Goal: Task Accomplishment & Management: Complete application form

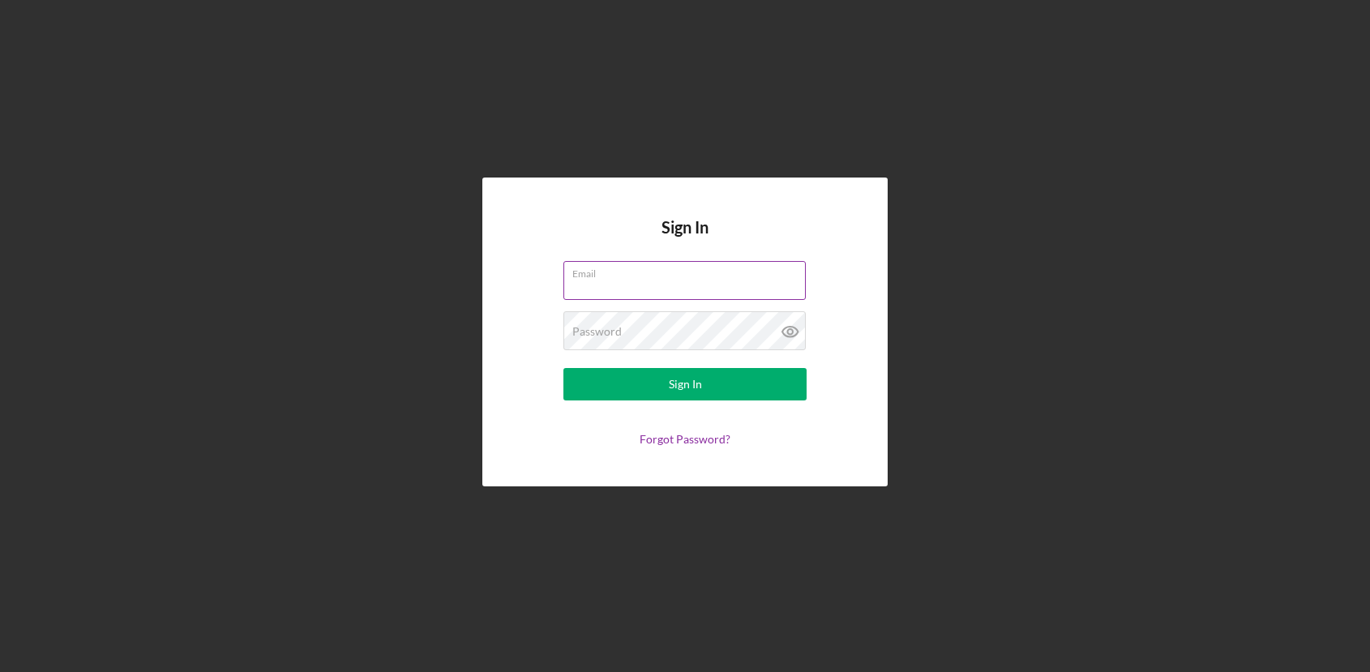
click at [693, 286] on input "Email" at bounding box center [684, 280] width 242 height 39
type input "[DOMAIN_NAME][EMAIL_ADDRESS][DOMAIN_NAME]"
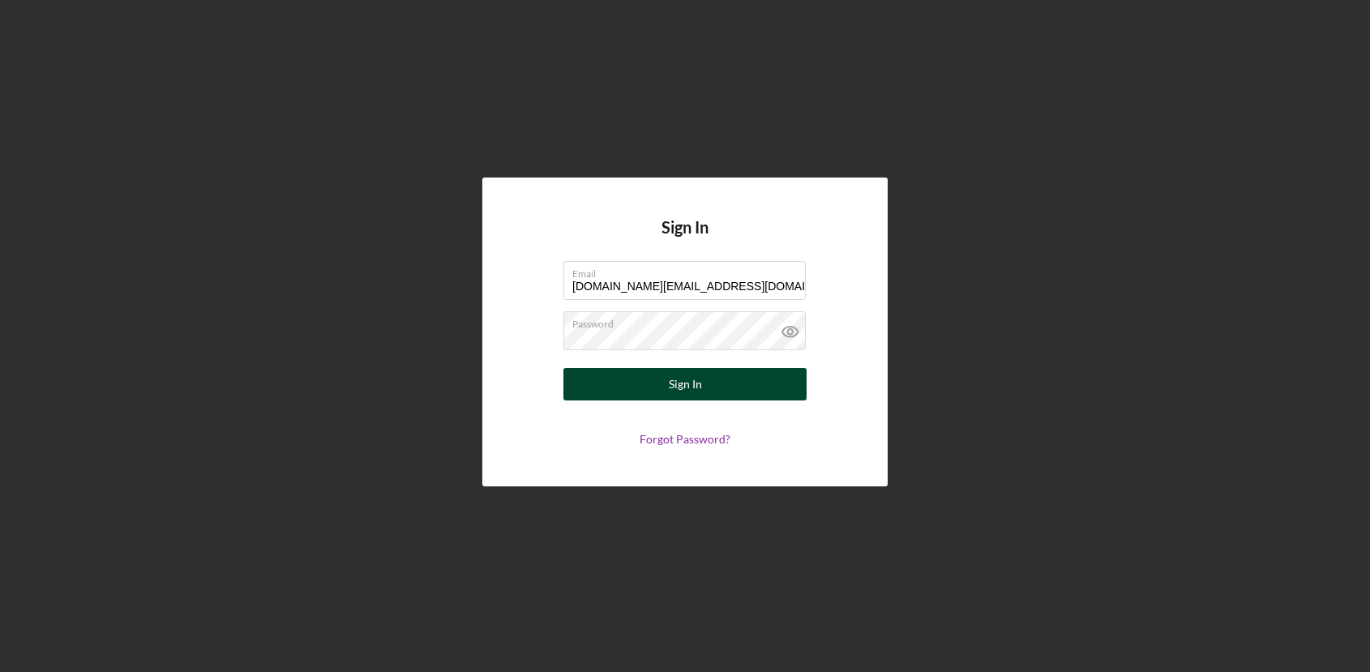
click at [727, 391] on button "Sign In" at bounding box center [684, 384] width 243 height 32
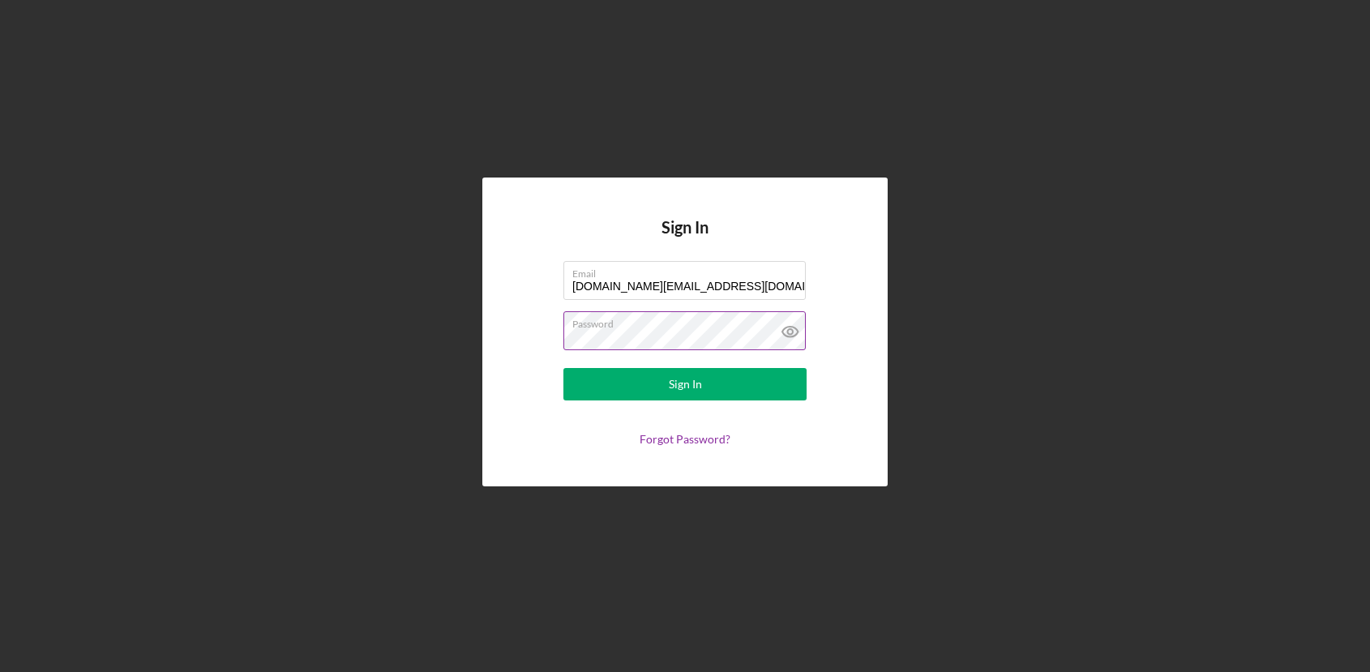
click at [787, 335] on icon at bounding box center [790, 331] width 41 height 41
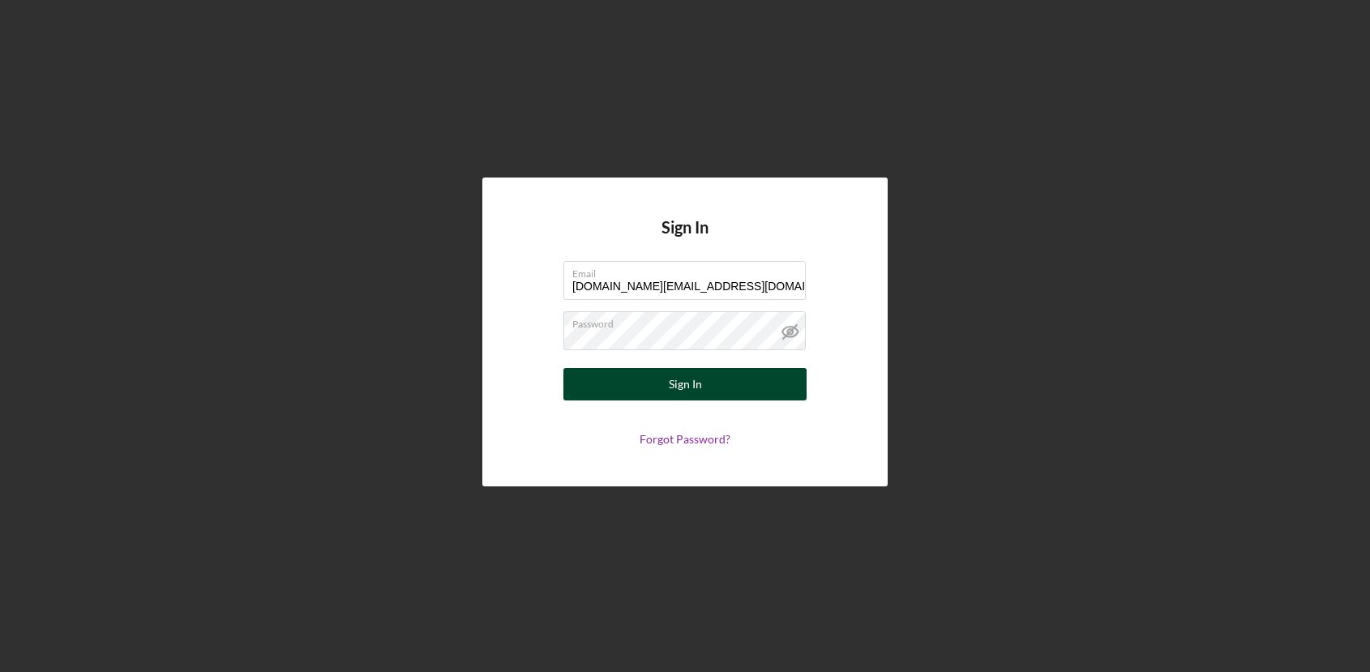
click at [728, 389] on button "Sign In" at bounding box center [684, 384] width 243 height 32
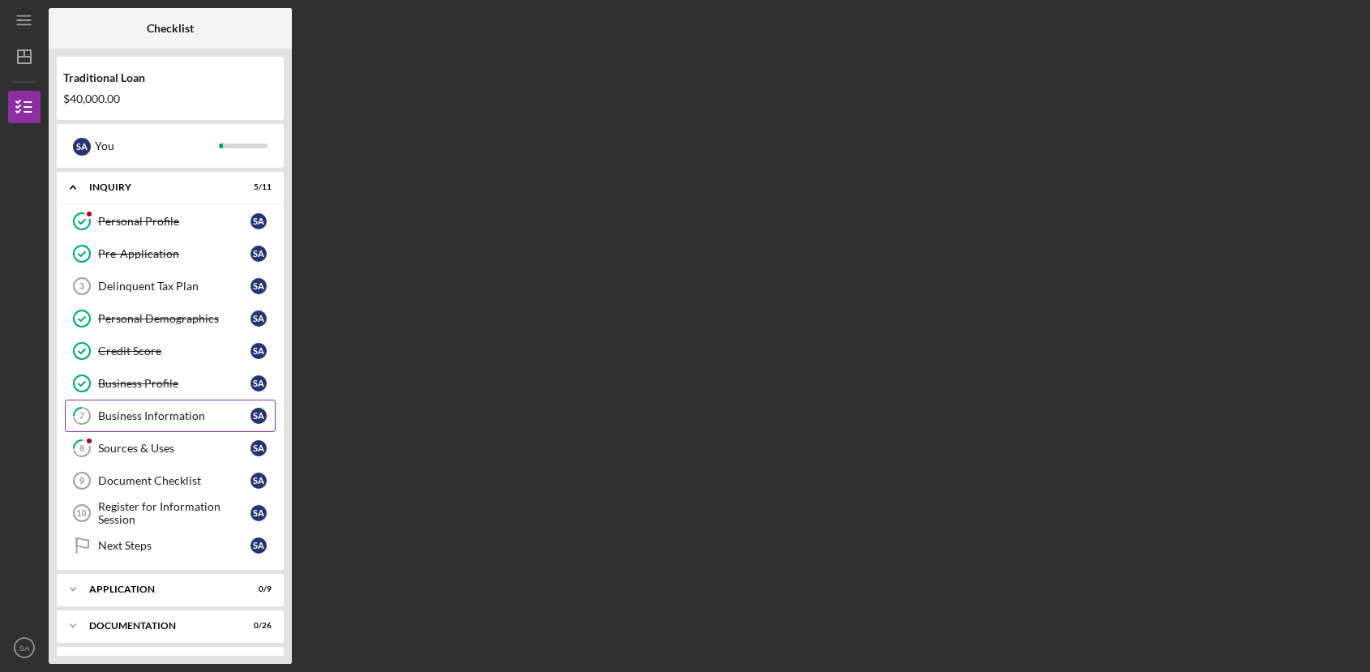
click at [156, 418] on div "Business Information" at bounding box center [174, 415] width 152 height 13
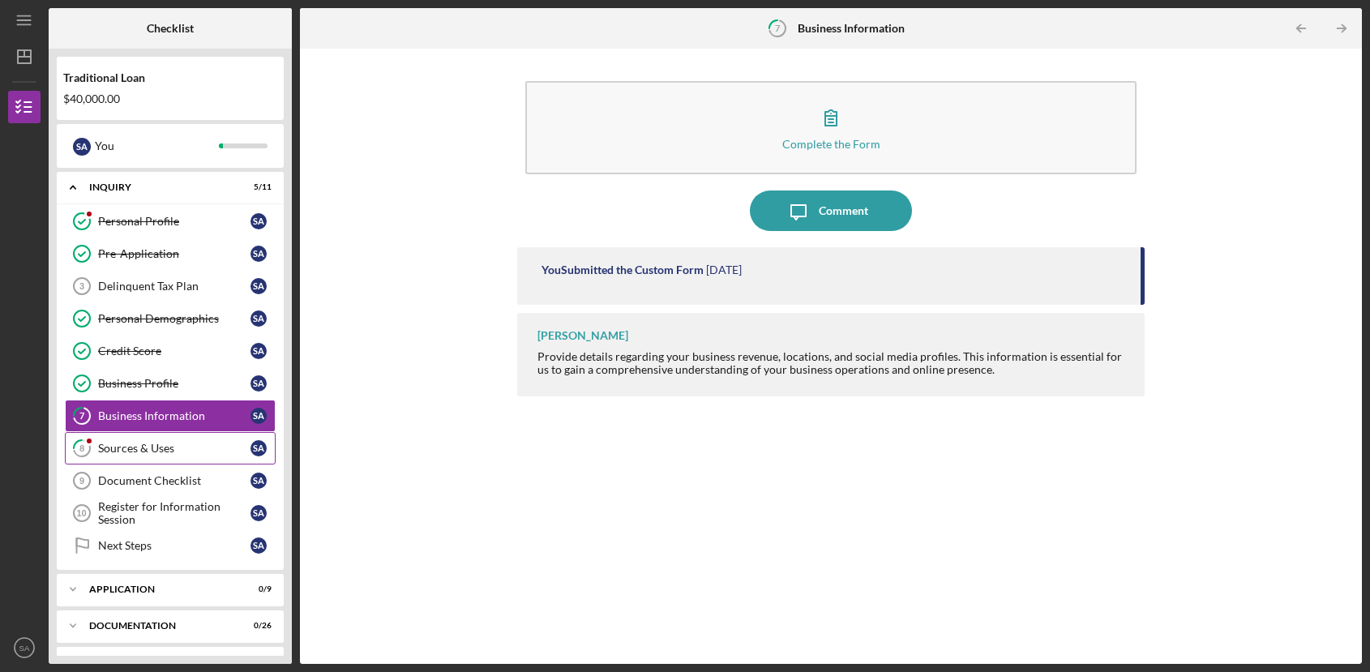
click at [188, 446] on div "Sources & Uses" at bounding box center [174, 448] width 152 height 13
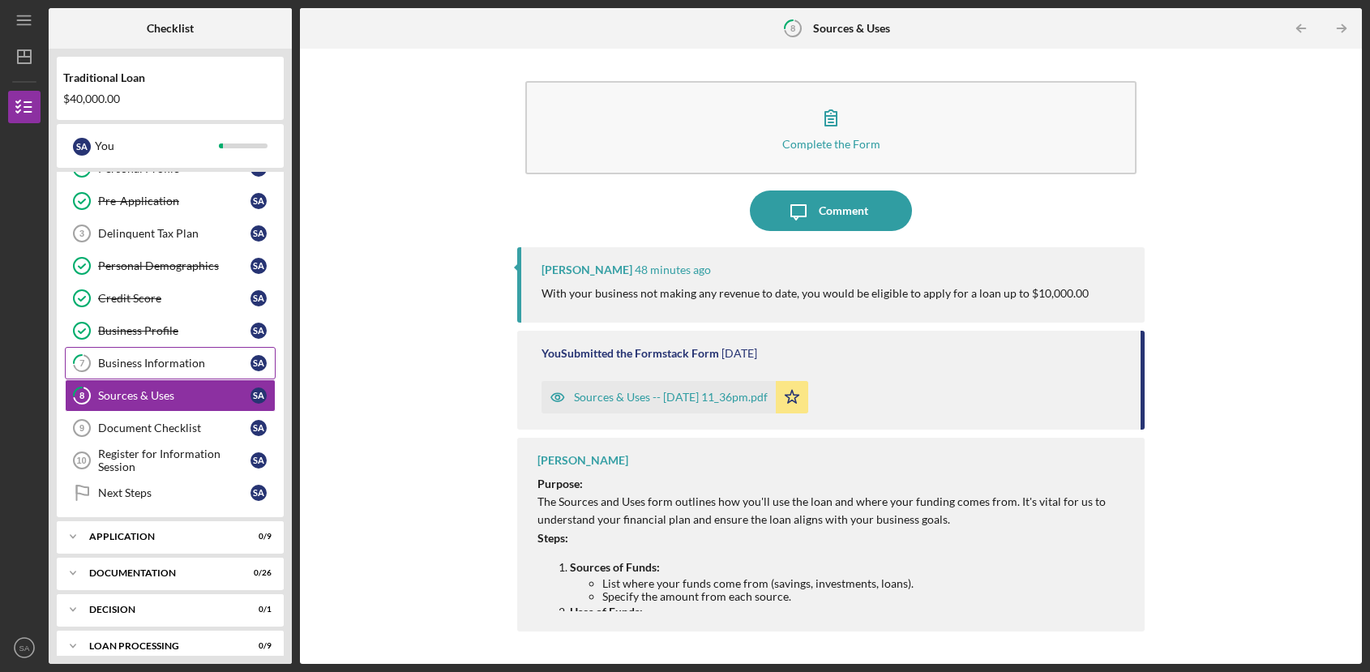
scroll to position [65, 0]
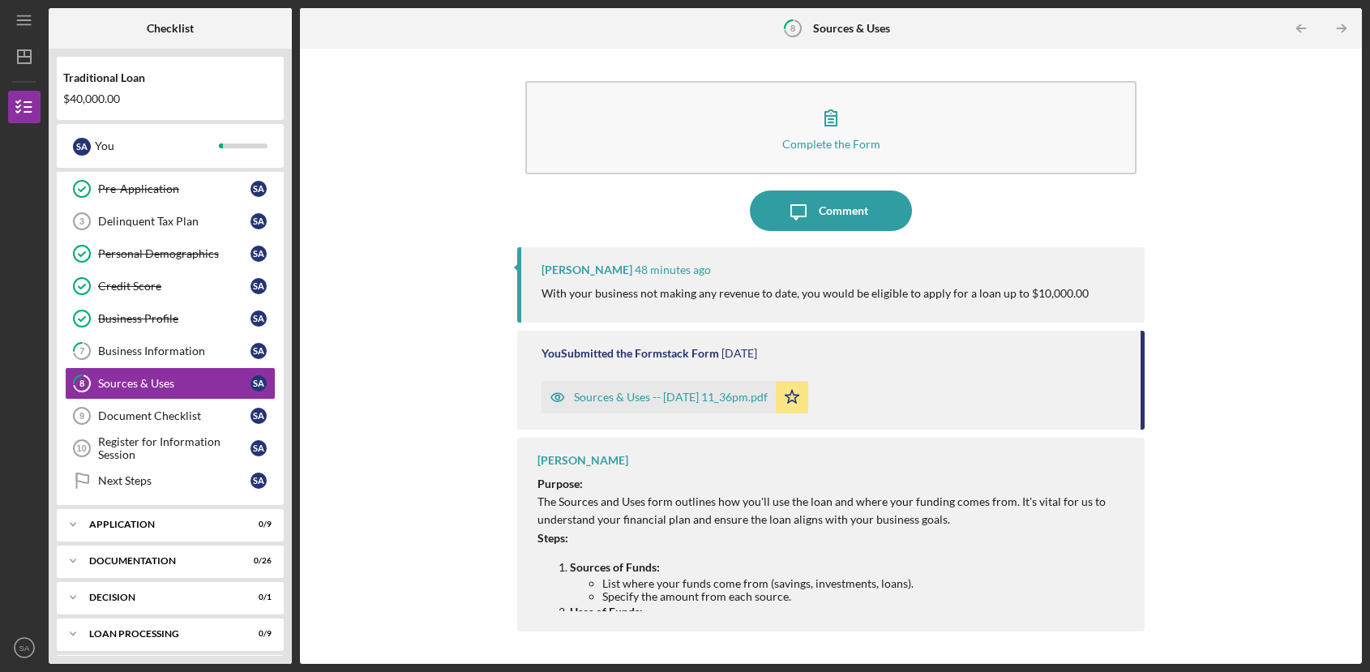
click at [675, 400] on div "Sources & Uses -- [DATE] 11_36pm.pdf" at bounding box center [671, 397] width 194 height 13
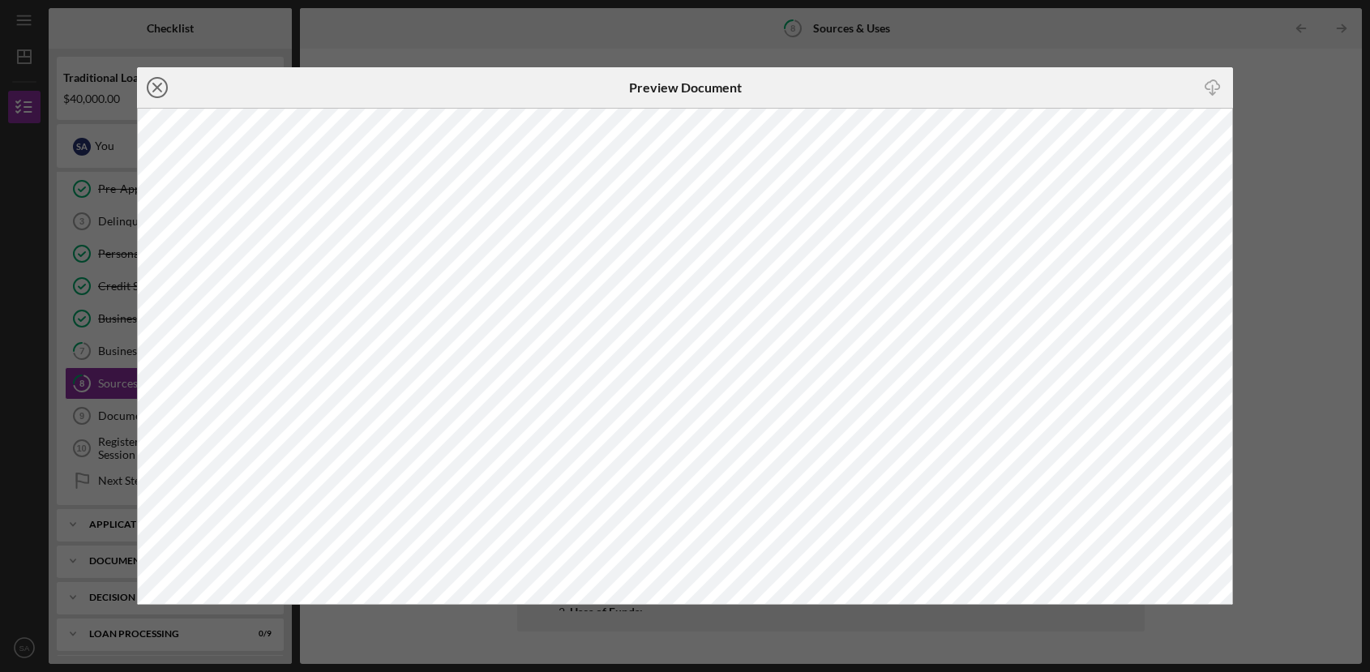
click at [156, 85] on icon "Icon/Close" at bounding box center [157, 87] width 41 height 41
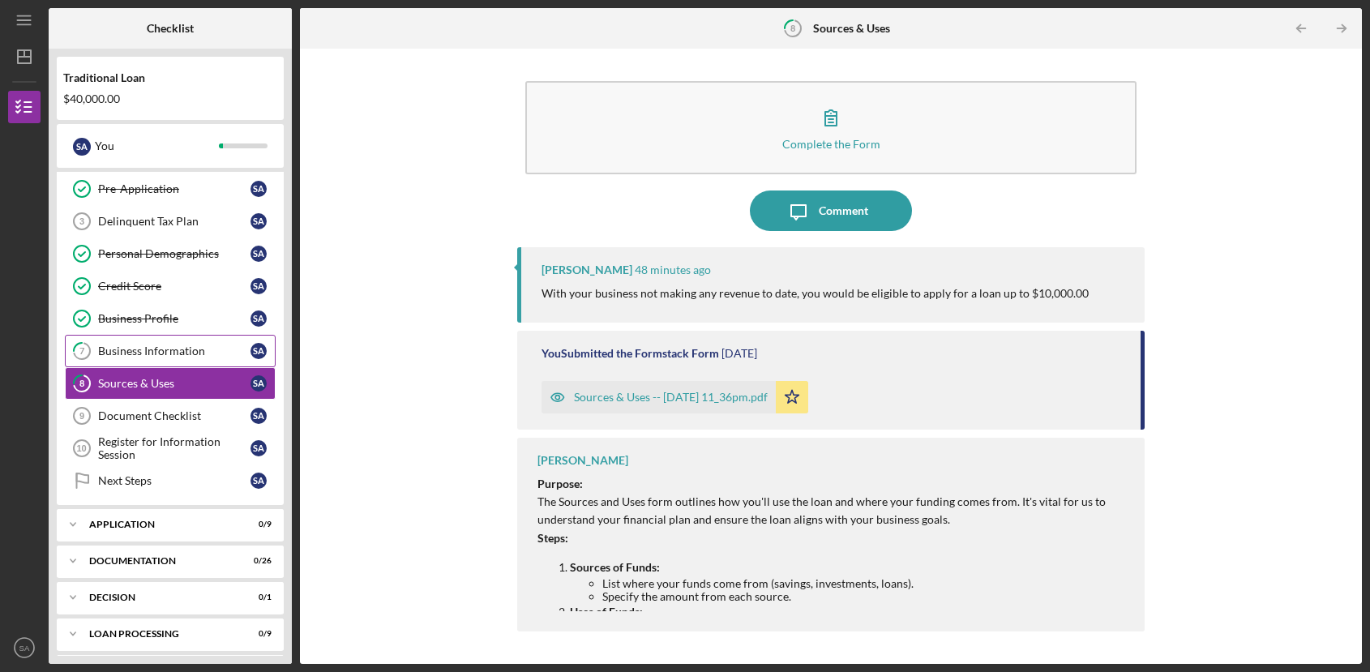
click at [145, 353] on div "Business Information" at bounding box center [174, 350] width 152 height 13
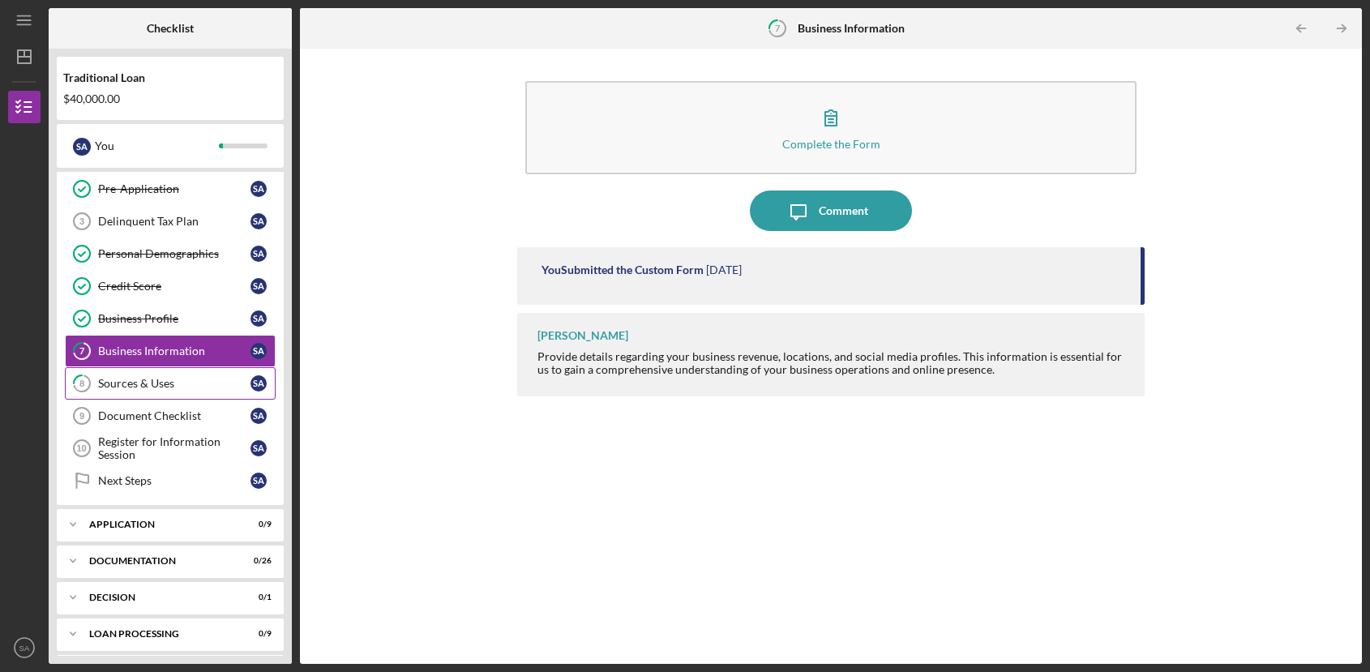
click at [188, 394] on link "8 Sources & Uses S A" at bounding box center [170, 383] width 211 height 32
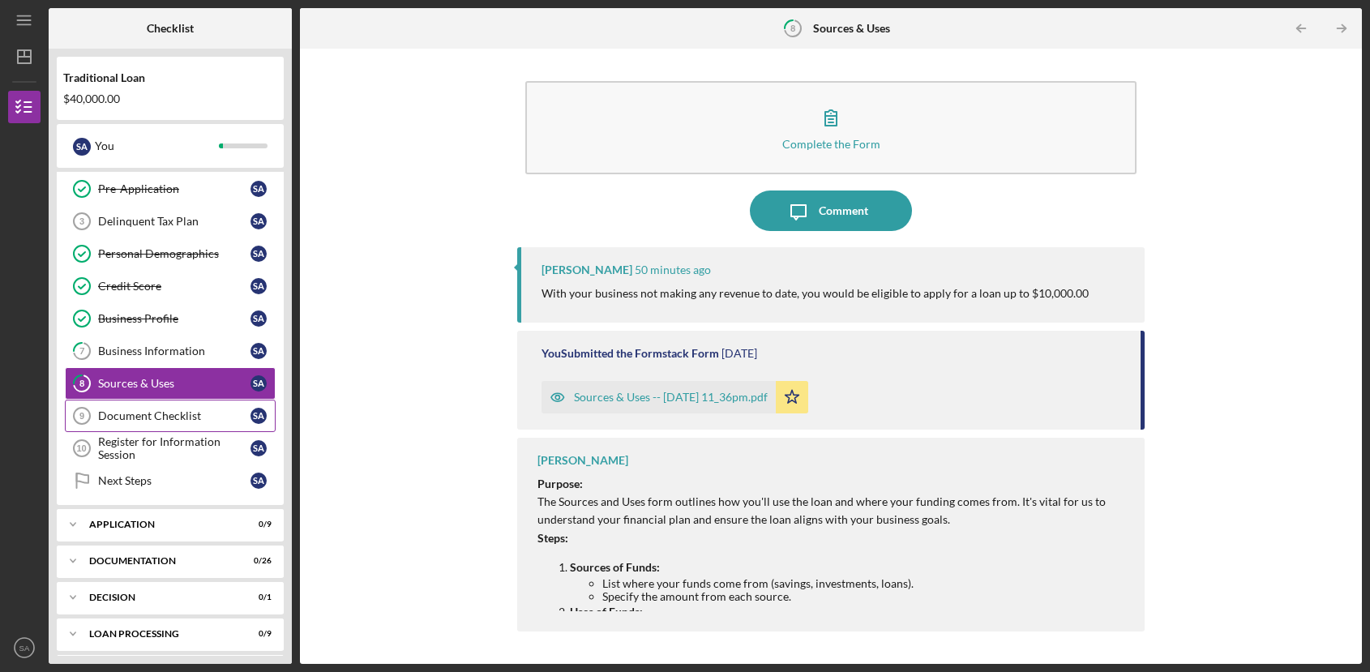
click at [193, 420] on div "Document Checklist" at bounding box center [174, 415] width 152 height 13
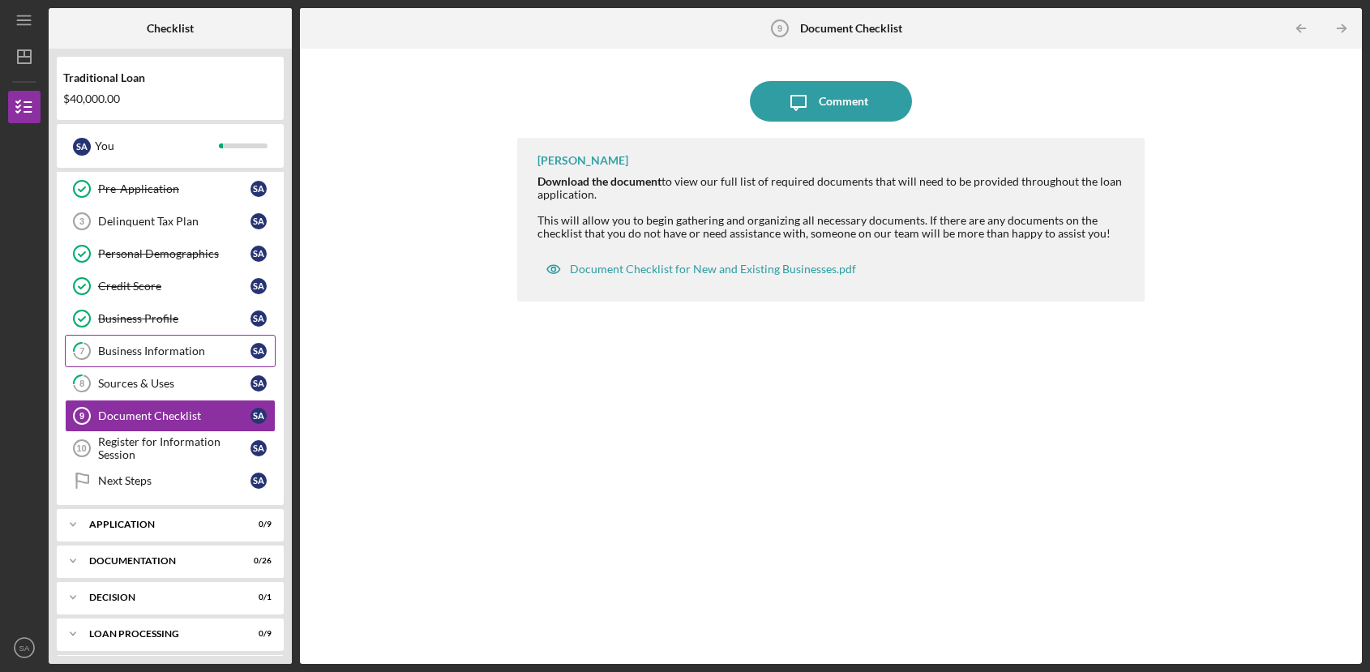
click at [169, 360] on link "7 Business Information S A" at bounding box center [170, 351] width 211 height 32
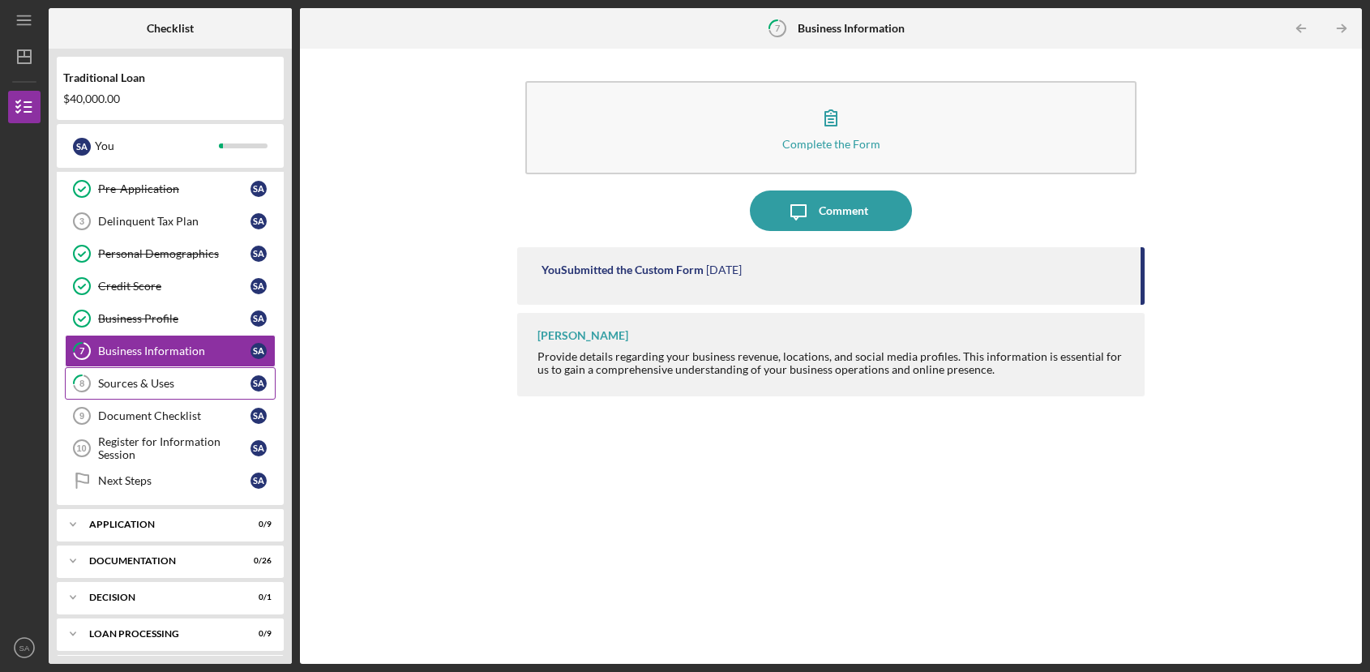
click at [166, 392] on link "8 Sources & Uses S A" at bounding box center [170, 383] width 211 height 32
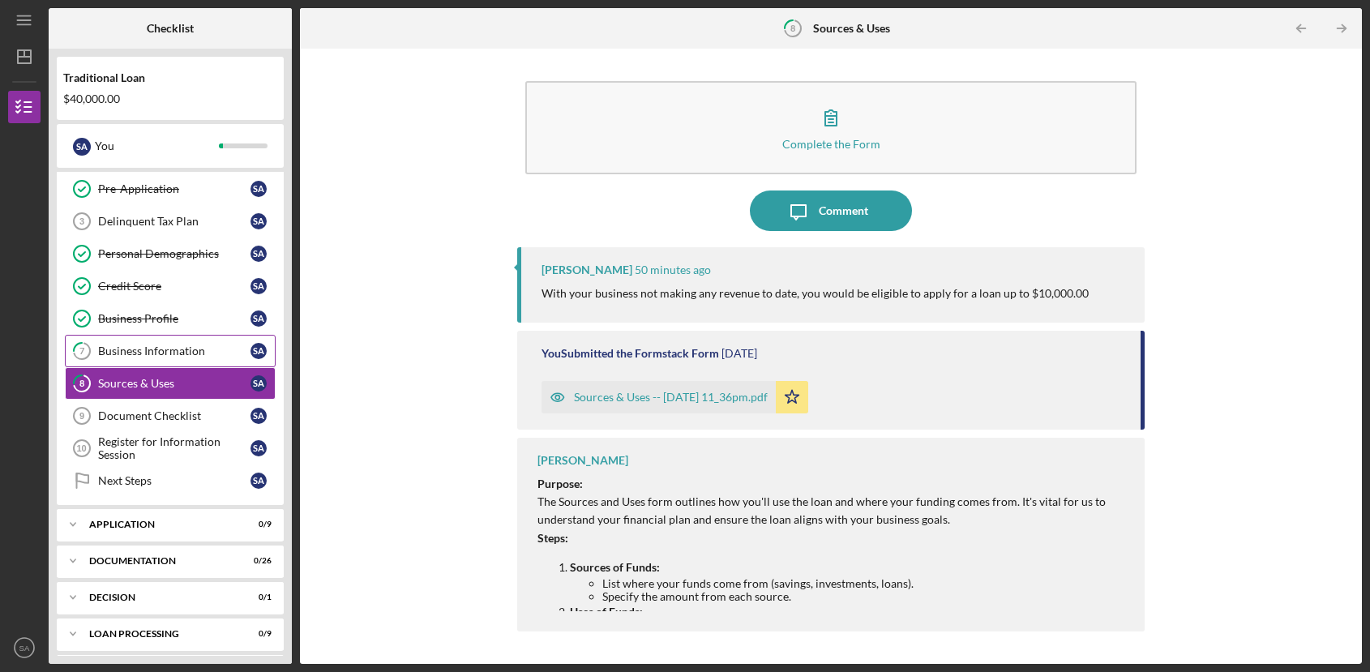
click at [184, 353] on div "Business Information" at bounding box center [174, 350] width 152 height 13
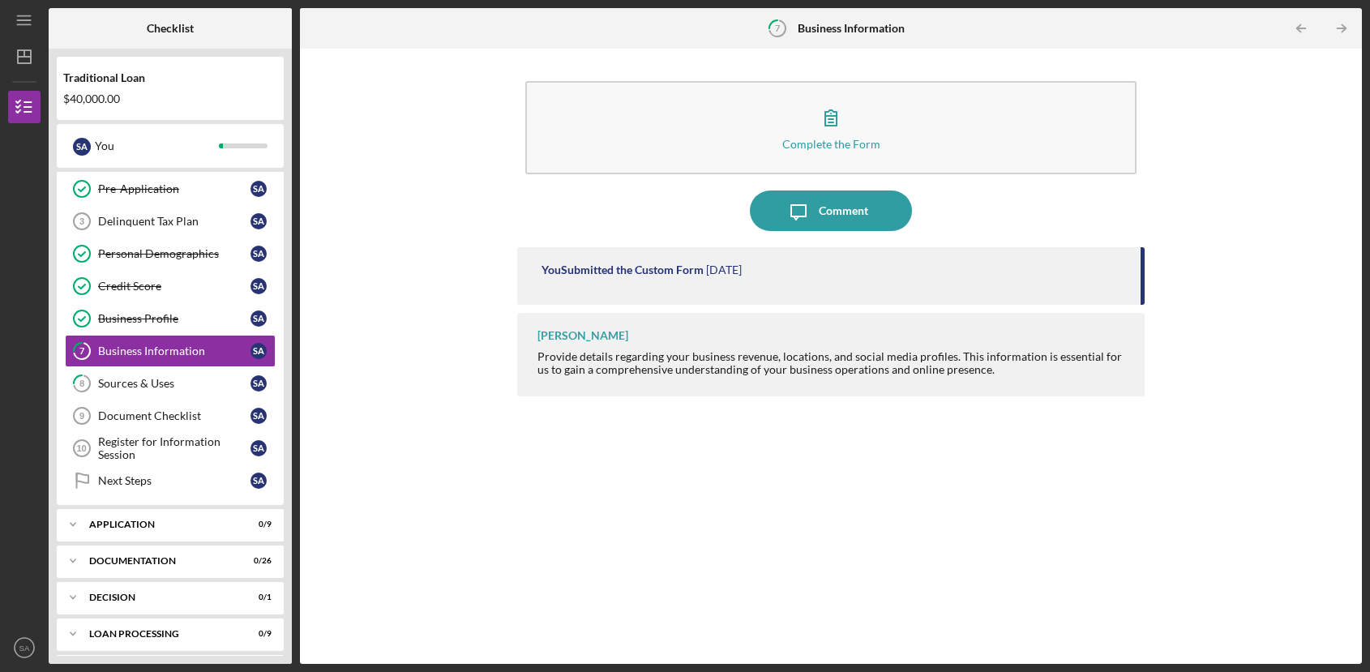
click at [413, 385] on div "Complete the Form Form Icon/Message Comment You Submitted the Custom Form [DATE…" at bounding box center [831, 356] width 1046 height 599
